Goal: Task Accomplishment & Management: Use online tool/utility

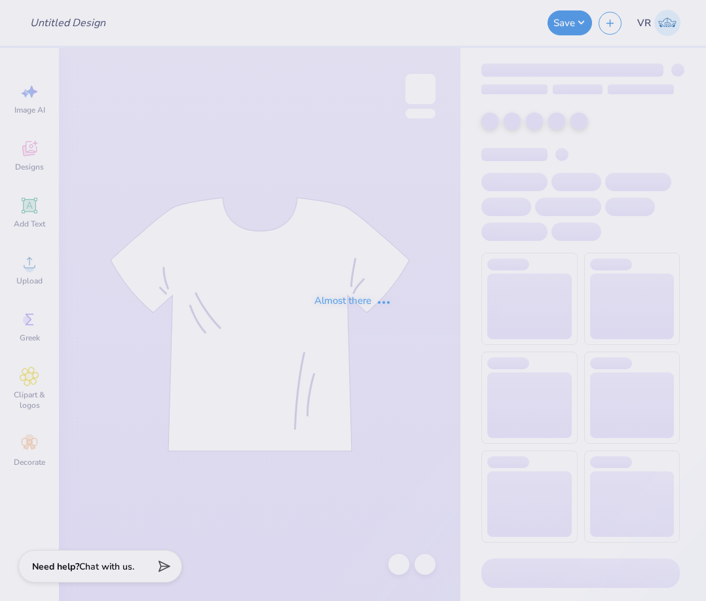
type input "PGM Merch Order"
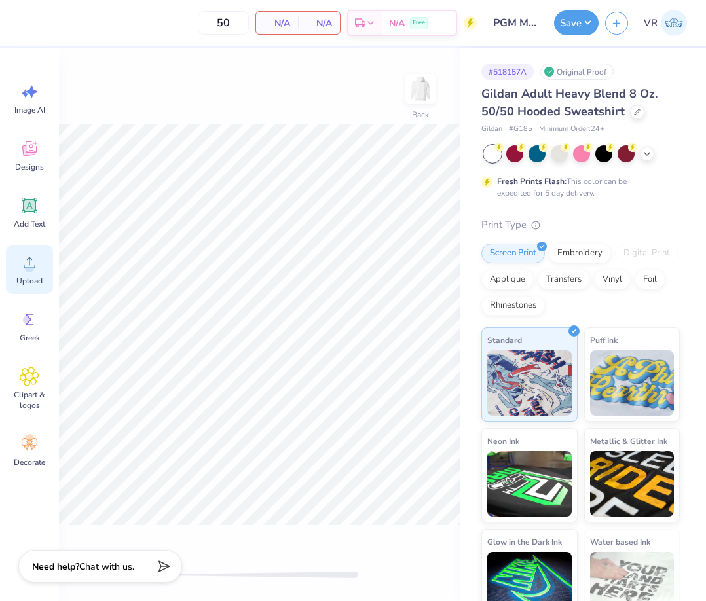
click at [30, 270] on circle at bounding box center [29, 267] width 9 height 9
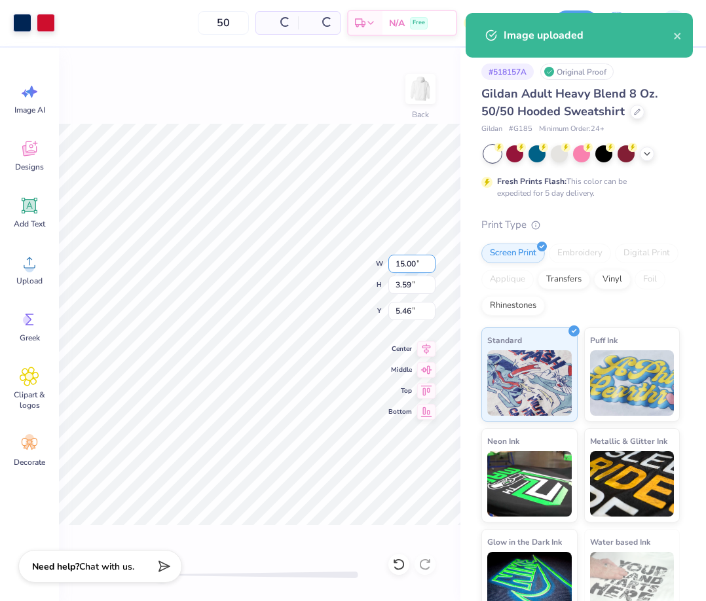
click at [401, 259] on input "15.00" at bounding box center [411, 264] width 47 height 18
type input "12.00"
type input "2.87"
click at [402, 304] on input "5.82" at bounding box center [411, 311] width 47 height 18
type input "3"
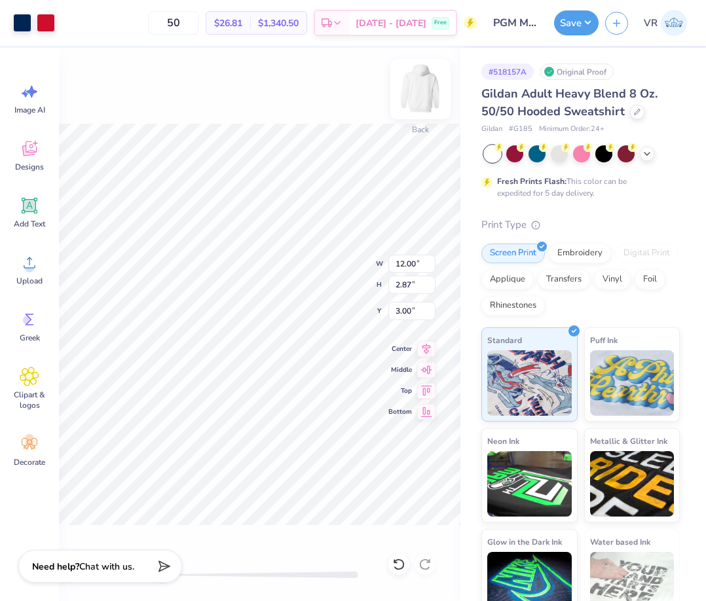
click at [422, 91] on img at bounding box center [420, 89] width 52 height 52
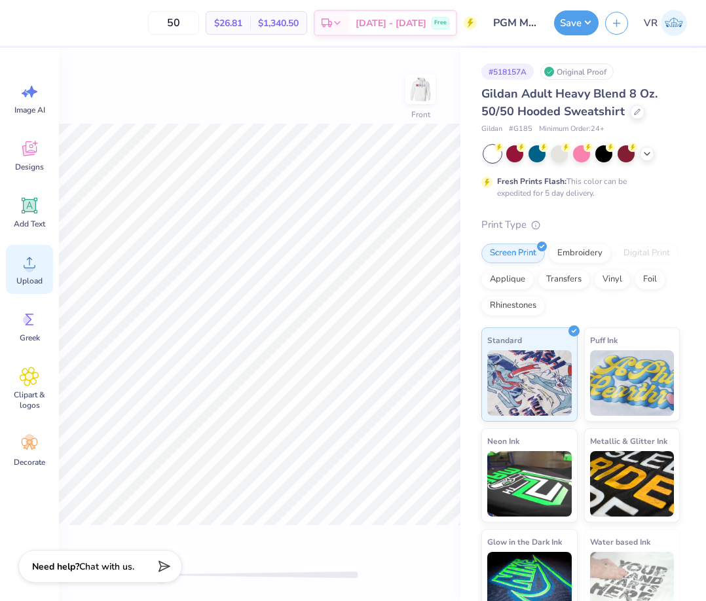
click at [43, 261] on div "Upload" at bounding box center [29, 269] width 47 height 49
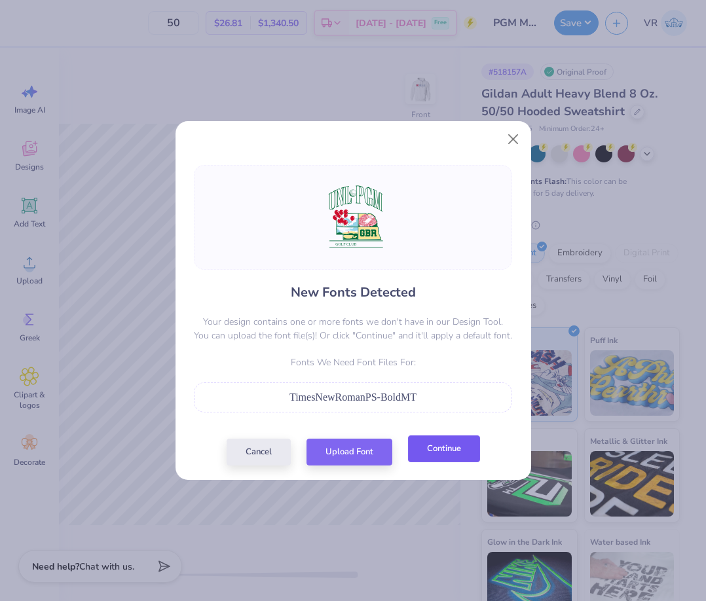
click at [435, 451] on button "Continue" at bounding box center [444, 448] width 72 height 27
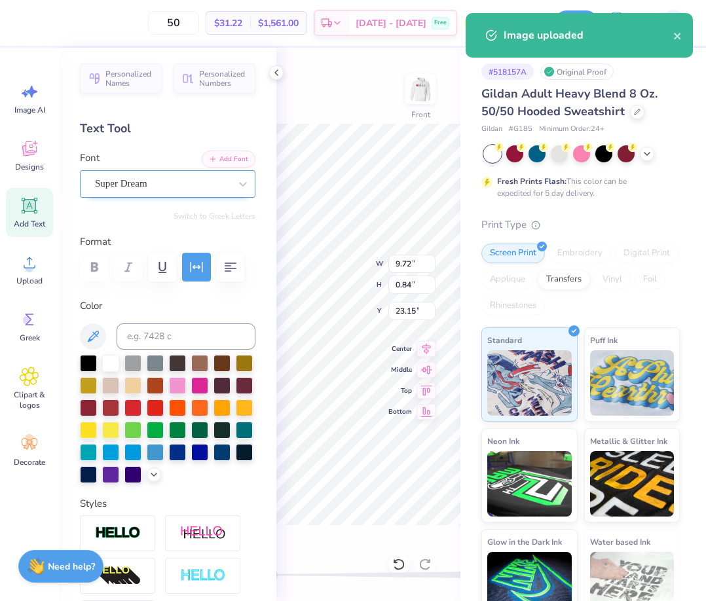
click at [139, 177] on div "Super Dream" at bounding box center [163, 184] width 138 height 20
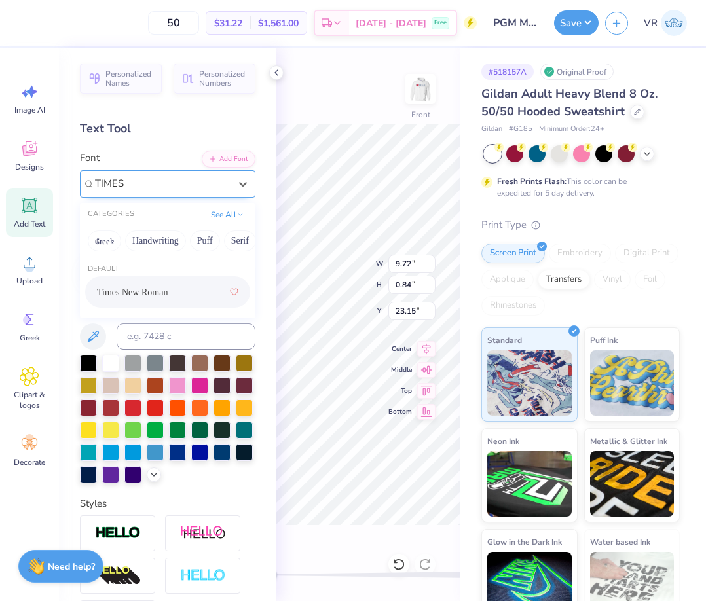
click at [136, 291] on span "Times New Roman" at bounding box center [132, 293] width 71 height 14
type input "TIMES"
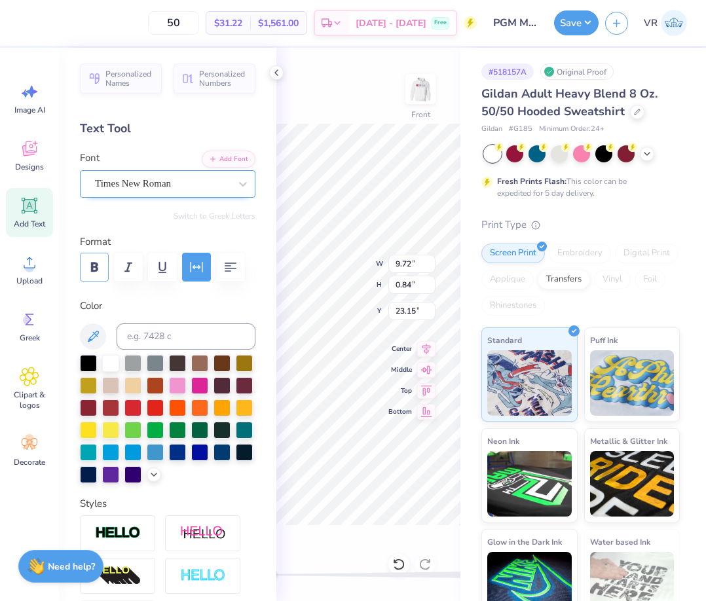
click at [90, 270] on icon "button" at bounding box center [94, 267] width 16 height 16
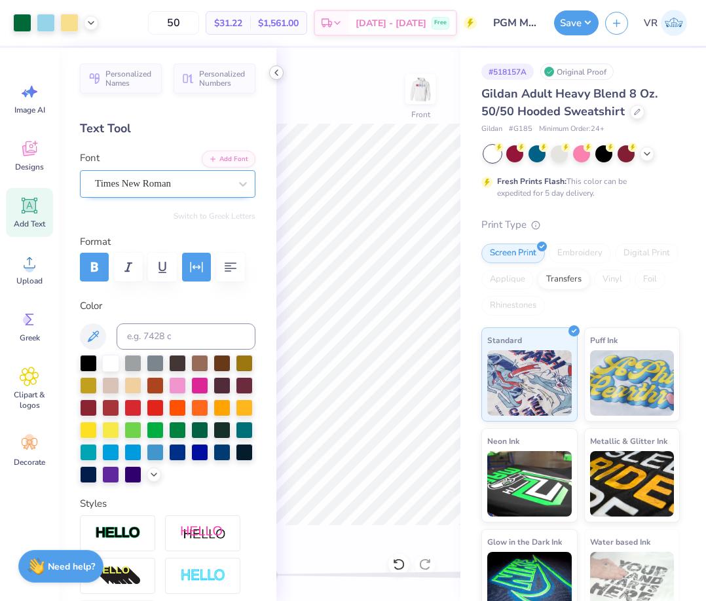
click at [272, 73] on icon at bounding box center [276, 72] width 10 height 10
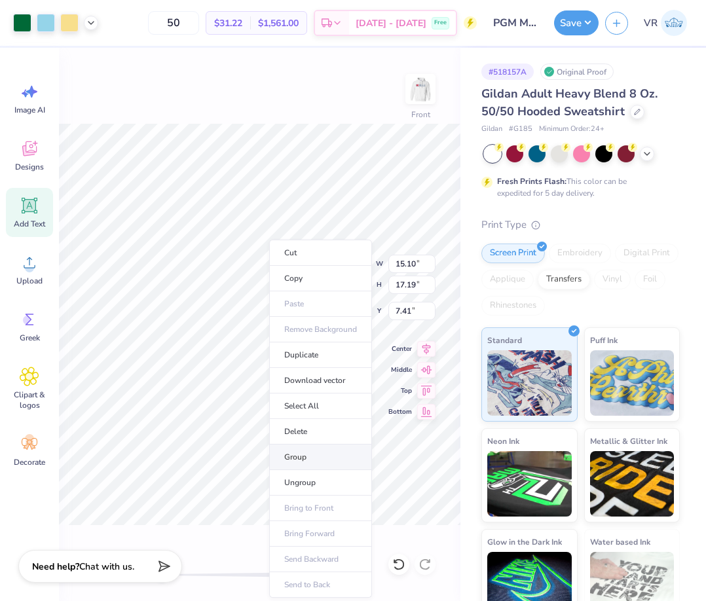
click at [317, 465] on li "Group" at bounding box center [320, 458] width 103 height 26
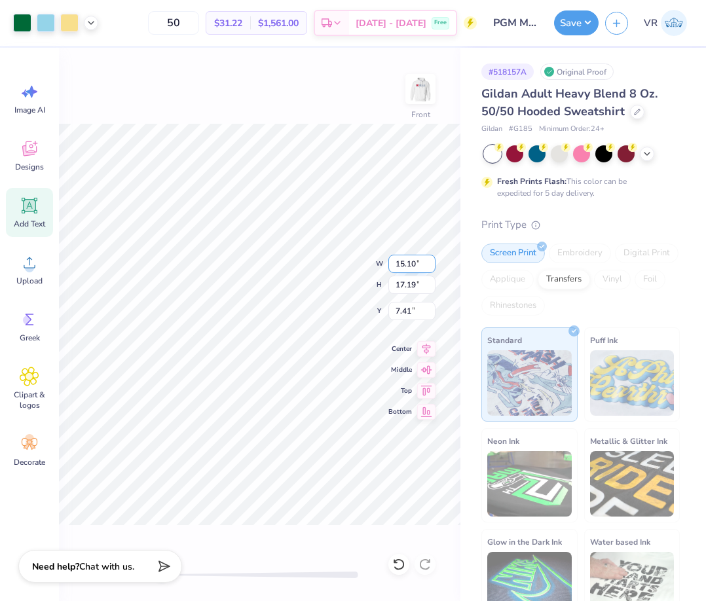
click at [409, 270] on input "15.10" at bounding box center [411, 264] width 47 height 18
type input "12.50"
type input "14.23"
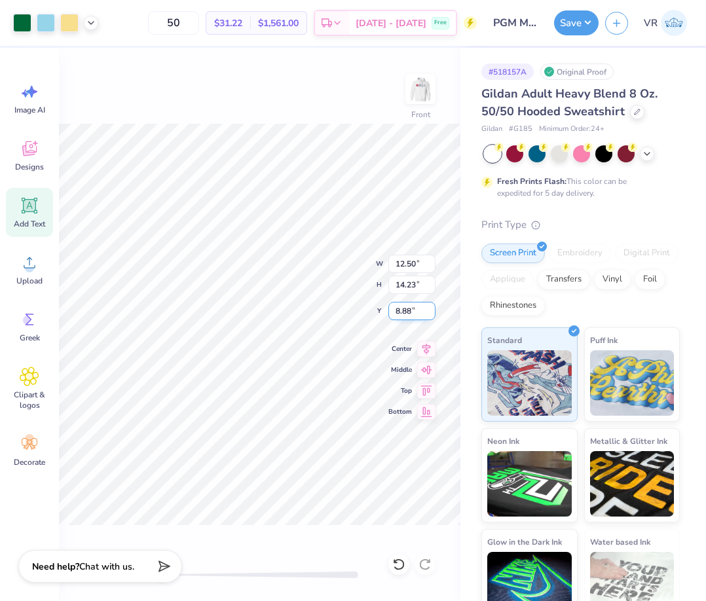
click at [409, 312] on input "8.88" at bounding box center [411, 311] width 47 height 18
type input "3"
click at [91, 25] on icon at bounding box center [91, 21] width 10 height 10
click at [580, 27] on button "Save" at bounding box center [576, 21] width 45 height 25
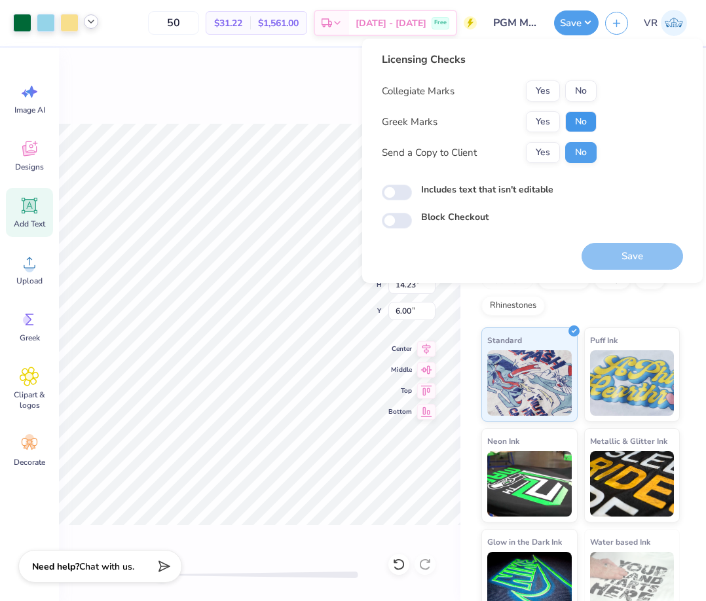
click at [572, 122] on button "No" at bounding box center [580, 121] width 31 height 21
click at [547, 93] on button "Yes" at bounding box center [543, 91] width 34 height 21
click at [620, 248] on button "Save" at bounding box center [631, 256] width 101 height 27
click at [90, 26] on icon at bounding box center [91, 21] width 10 height 10
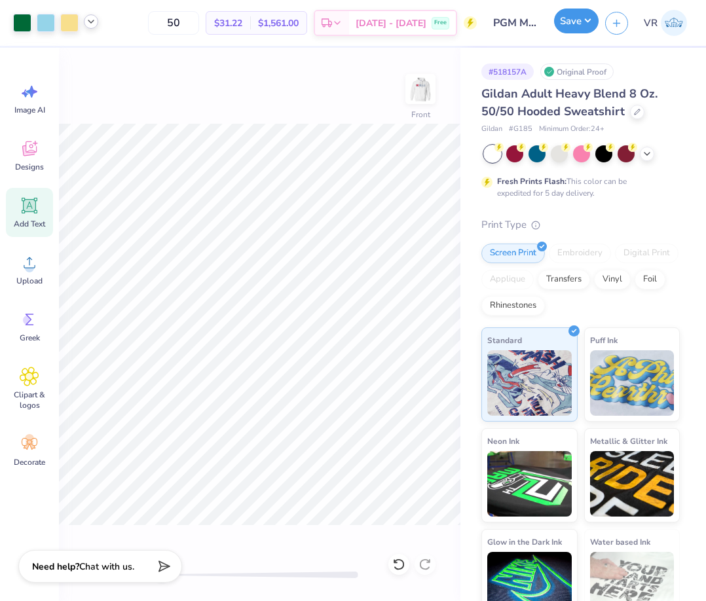
click at [578, 24] on button "Save" at bounding box center [576, 21] width 45 height 25
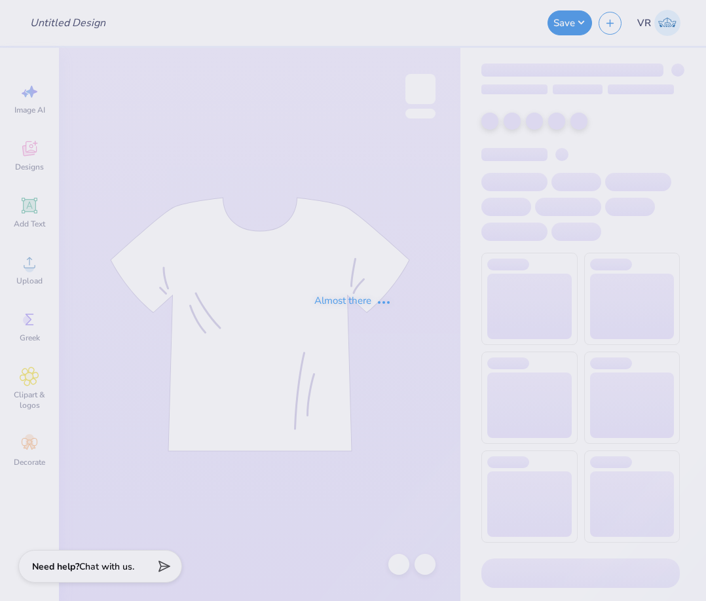
type input "Perry World House Sweatshirts"
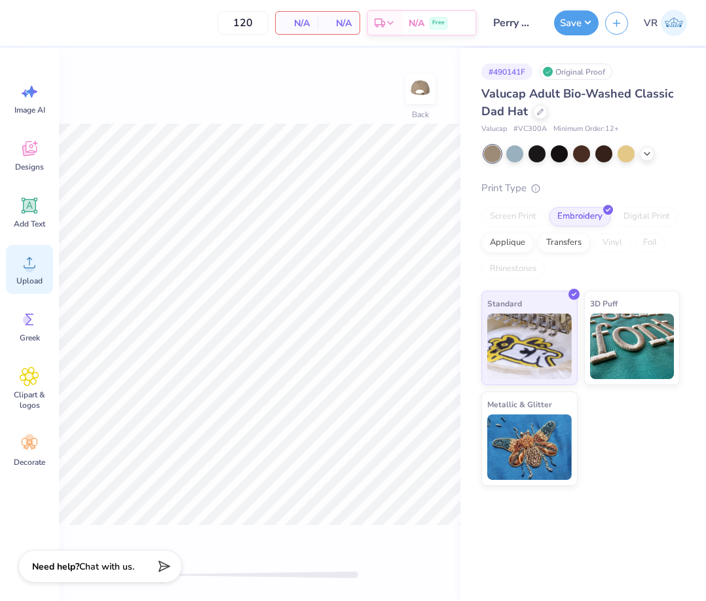
click at [39, 261] on div "Upload" at bounding box center [29, 269] width 47 height 49
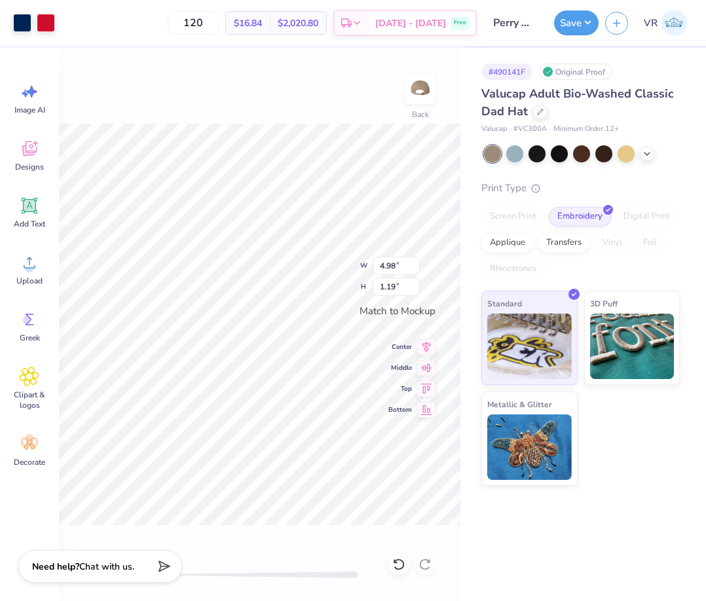
type input "4.75"
type input "1.13"
type input "4.91"
type input "1.17"
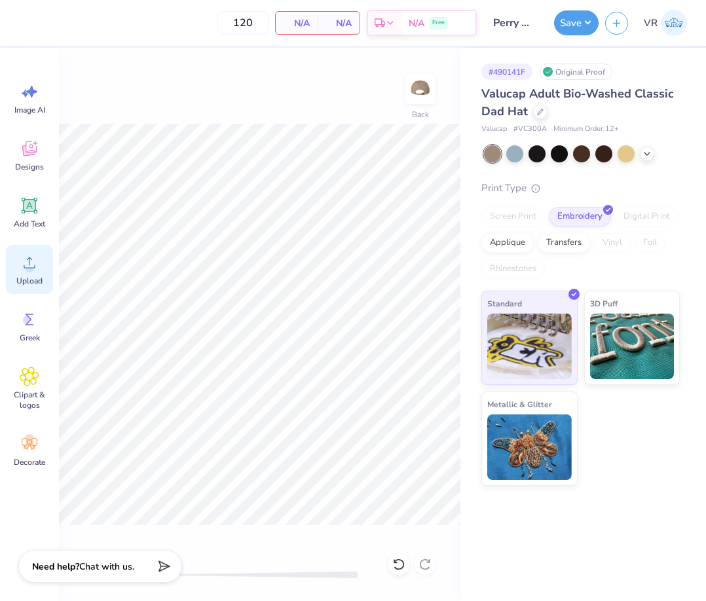
click at [24, 257] on icon at bounding box center [30, 263] width 20 height 20
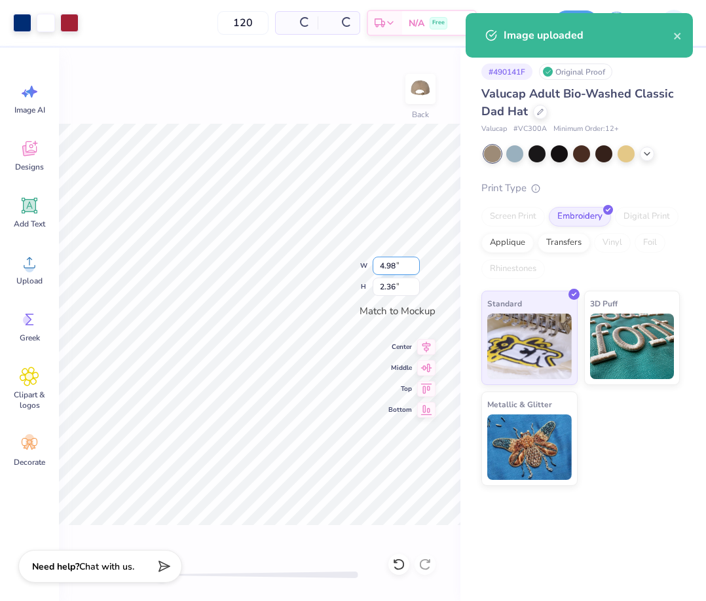
click at [402, 262] on input "4.98" at bounding box center [396, 266] width 47 height 18
type input "4.00"
type input "1.90"
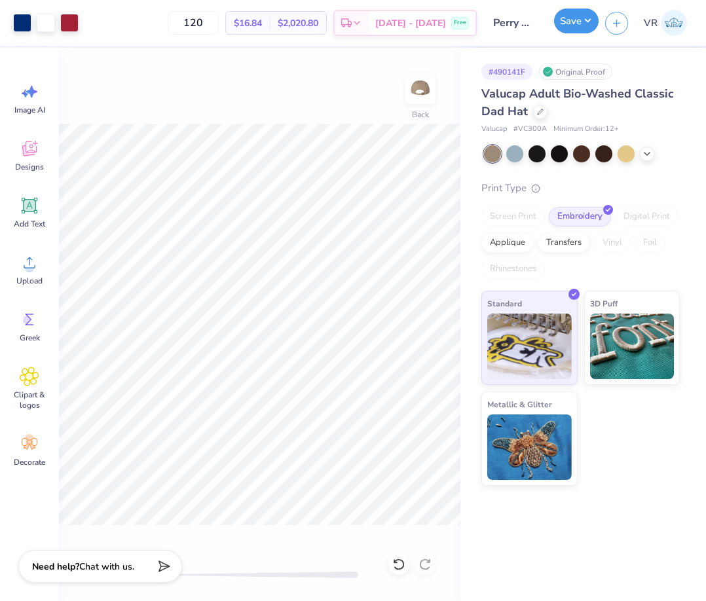
click at [568, 20] on button "Save" at bounding box center [576, 21] width 45 height 25
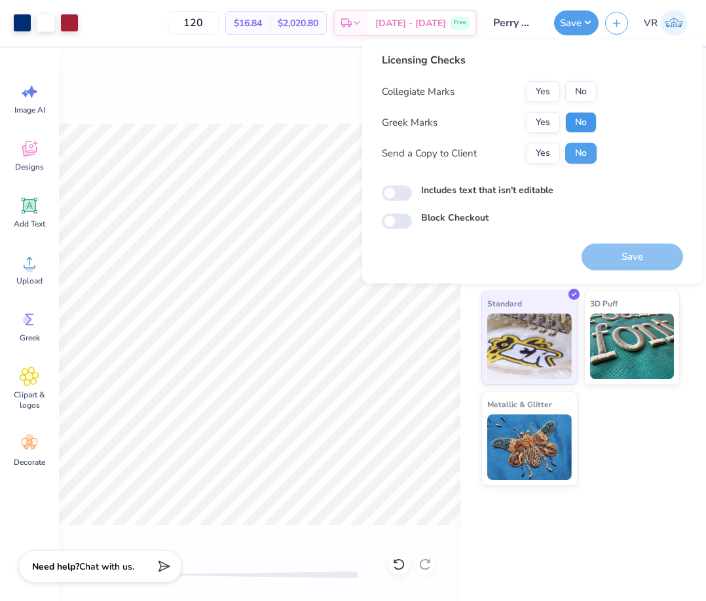
click at [574, 117] on button "No" at bounding box center [580, 122] width 31 height 21
click at [538, 86] on button "Yes" at bounding box center [543, 91] width 34 height 21
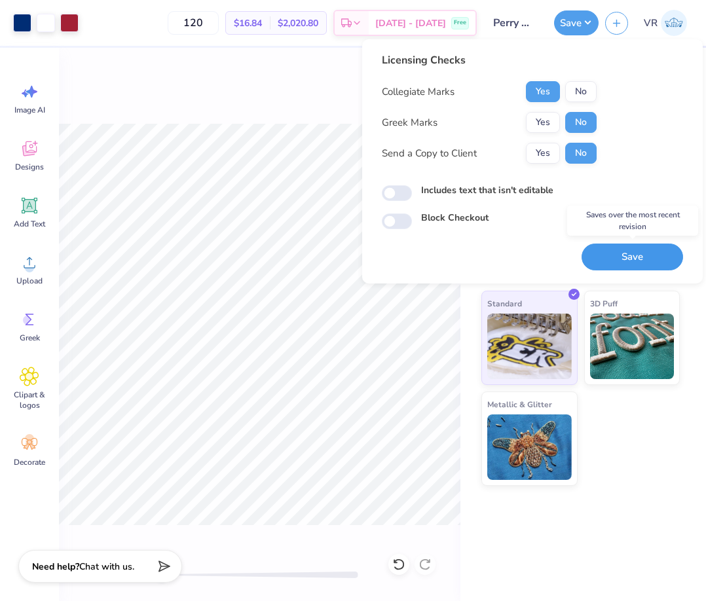
click at [626, 253] on button "Save" at bounding box center [631, 257] width 101 height 27
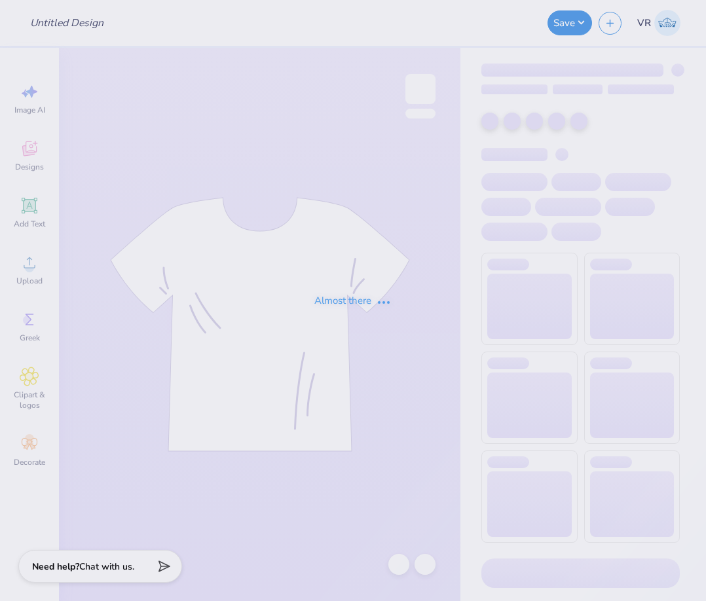
type input "Alondra Garcia : University of Illinois Urbana-Champaign"
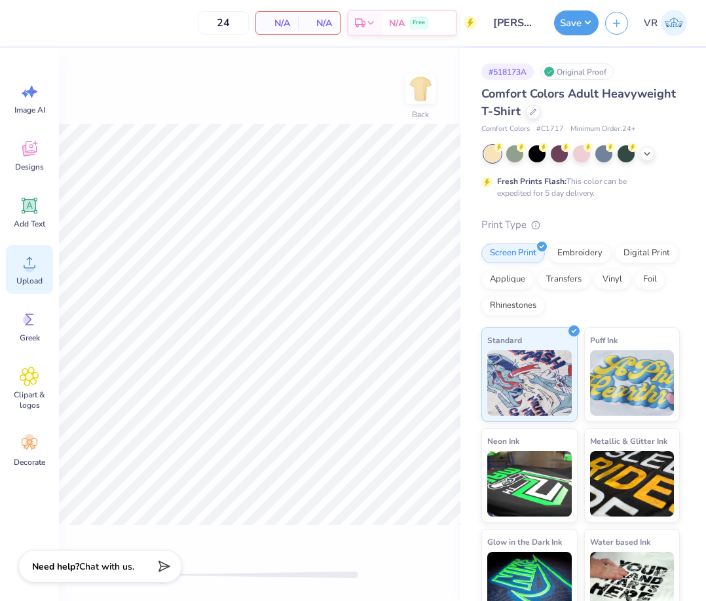
click at [30, 267] on circle at bounding box center [29, 267] width 9 height 9
click at [581, 251] on div "Embroidery" at bounding box center [580, 252] width 62 height 20
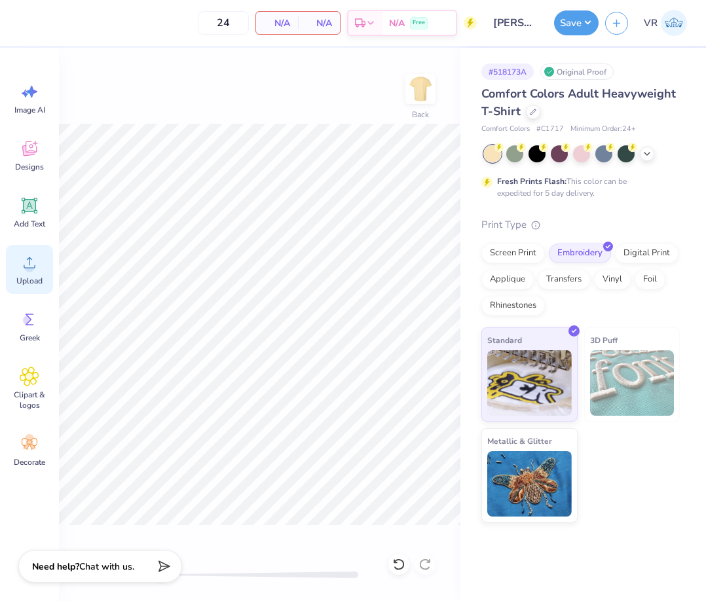
click at [43, 274] on div "Upload" at bounding box center [29, 269] width 47 height 49
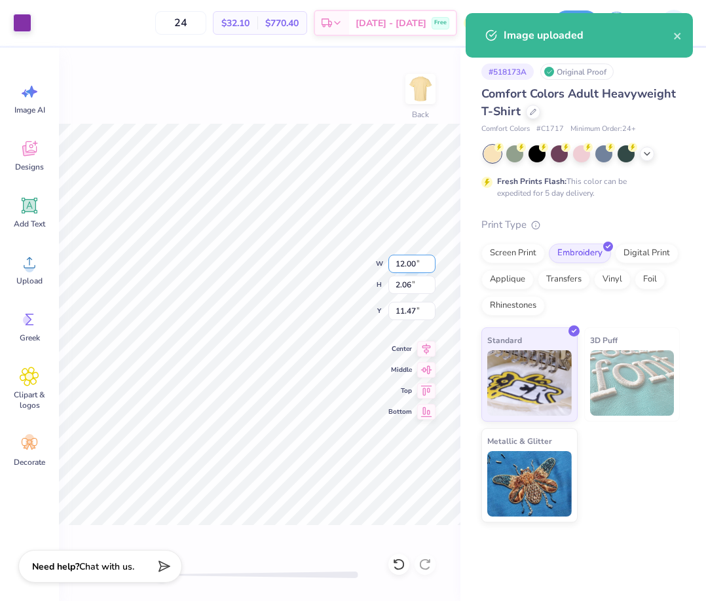
click at [411, 267] on input "12.00" at bounding box center [411, 264] width 47 height 18
click at [404, 310] on input "11.47" at bounding box center [411, 311] width 47 height 18
type input "3"
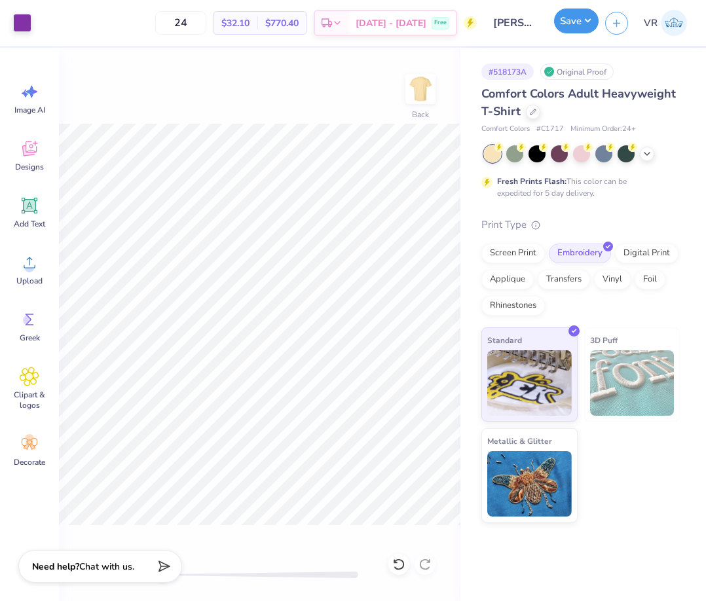
click at [562, 18] on button "Save" at bounding box center [576, 21] width 45 height 25
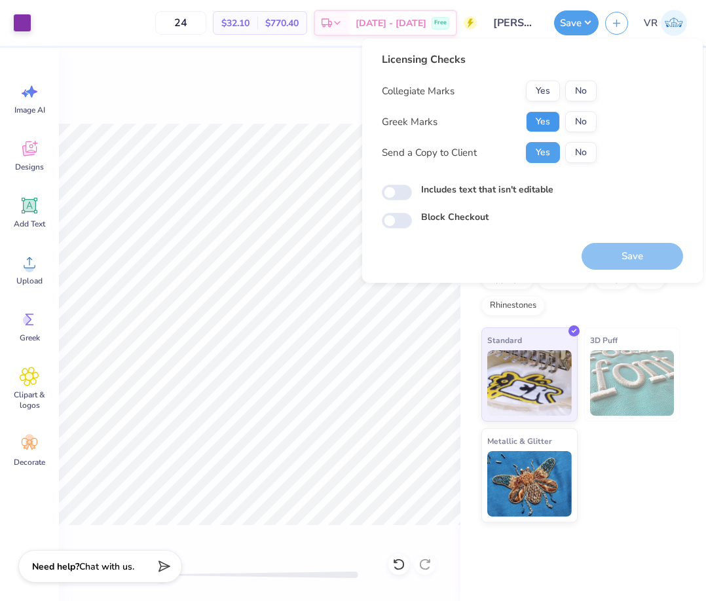
click at [557, 117] on button "Yes" at bounding box center [543, 121] width 34 height 21
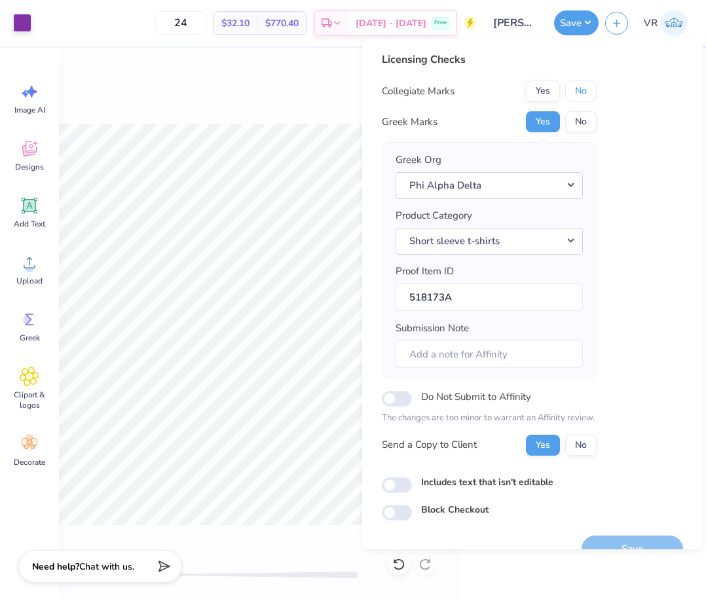
click at [578, 87] on button "No" at bounding box center [580, 91] width 31 height 21
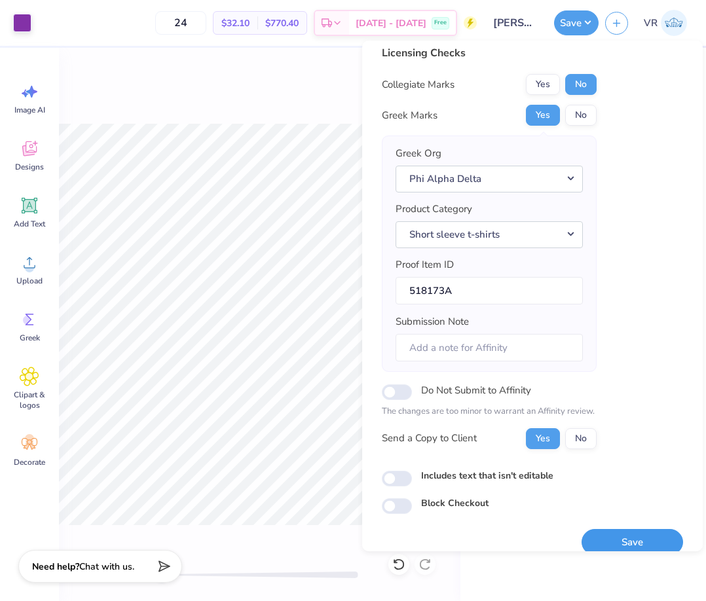
scroll to position [26, 0]
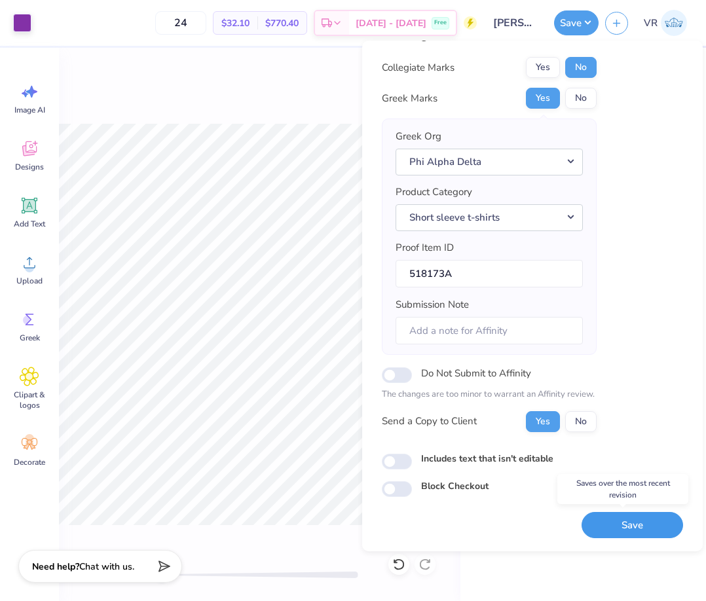
click at [610, 525] on button "Save" at bounding box center [631, 525] width 101 height 27
